Goal: Use online tool/utility

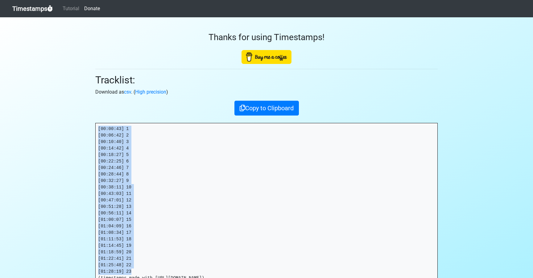
click at [34, 9] on link "Timestamps" at bounding box center [32, 8] width 40 height 12
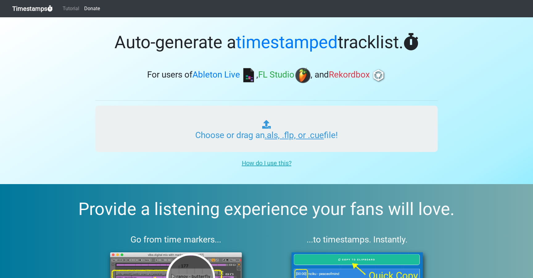
type input "C:\fakepath\OOO #67 (SIRIUS).als"
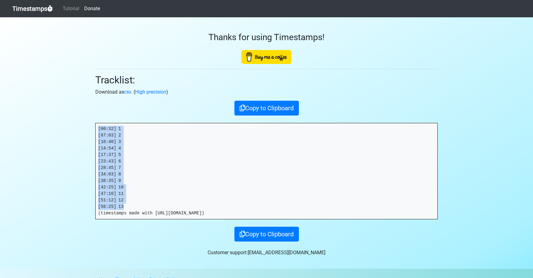
drag, startPoint x: 127, startPoint y: 207, endPoint x: 96, endPoint y: 126, distance: 87.3
click at [96, 126] on pre "[00:32] 1 [07:03] 2 [10:40] 3 [14:54] 4 [17:37] 5 [23:43] 6 [28:45] 7 [34:03] 8…" at bounding box center [267, 171] width 342 height 96
copy pre "[00:32] 1 [07:03] 2 [10:40] 3 [14:54] 4 [17:37] 5 [23:43] 6 [28:45] 7 [34:03] 8…"
